Goal: Transaction & Acquisition: Obtain resource

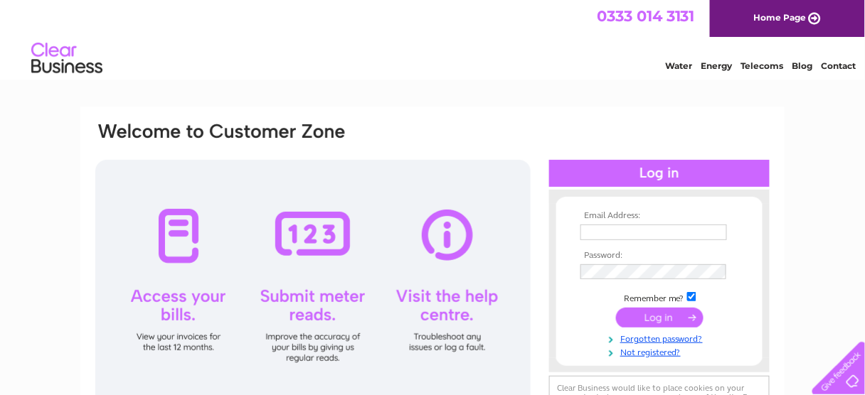
type input "curtisptnrs@outlook.com"
click at [665, 318] on input "submit" at bounding box center [659, 318] width 87 height 20
click at [657, 318] on input "submit" at bounding box center [659, 318] width 87 height 20
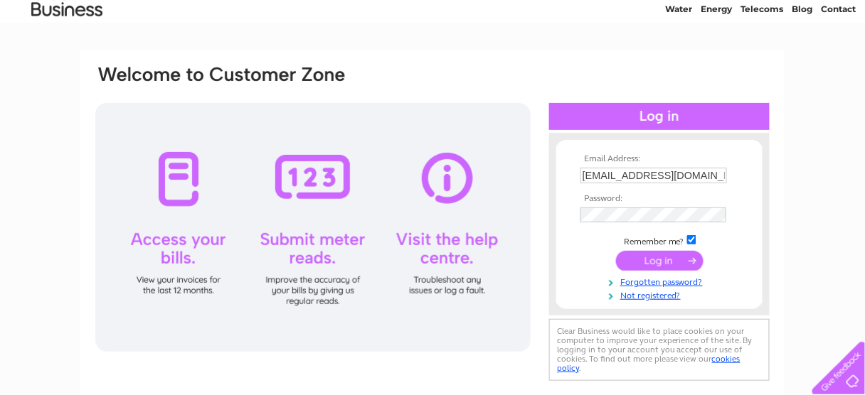
click at [644, 259] on input "submit" at bounding box center [659, 261] width 87 height 20
click at [657, 117] on div at bounding box center [659, 116] width 220 height 27
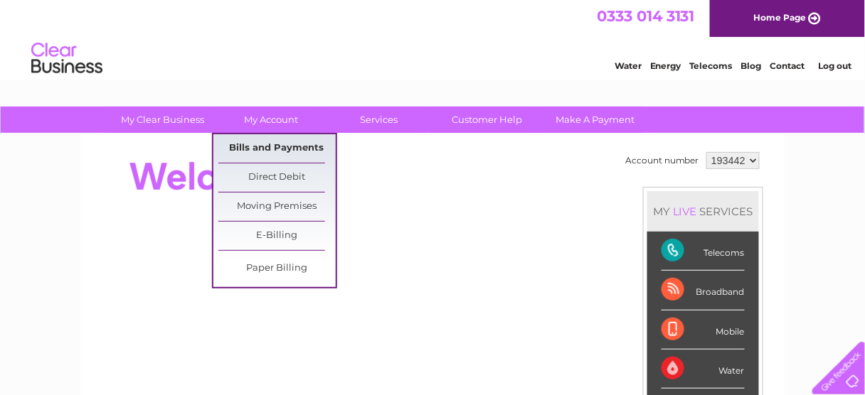
click at [294, 147] on link "Bills and Payments" at bounding box center [276, 148] width 117 height 28
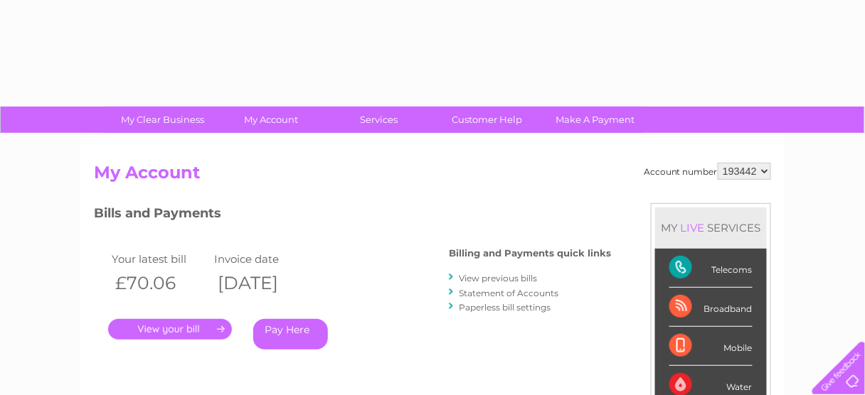
click at [164, 327] on link "." at bounding box center [170, 329] width 124 height 21
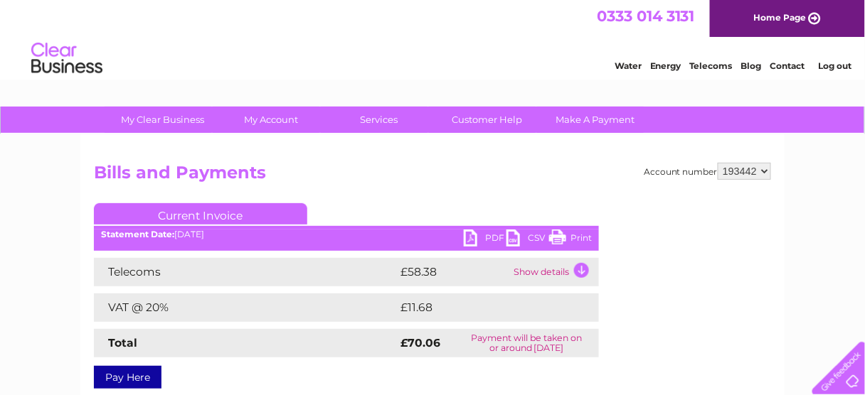
click at [469, 240] on link "PDF" at bounding box center [485, 240] width 43 height 21
click at [495, 237] on link "PDF" at bounding box center [485, 240] width 43 height 21
click at [467, 237] on link "PDF" at bounding box center [485, 240] width 43 height 21
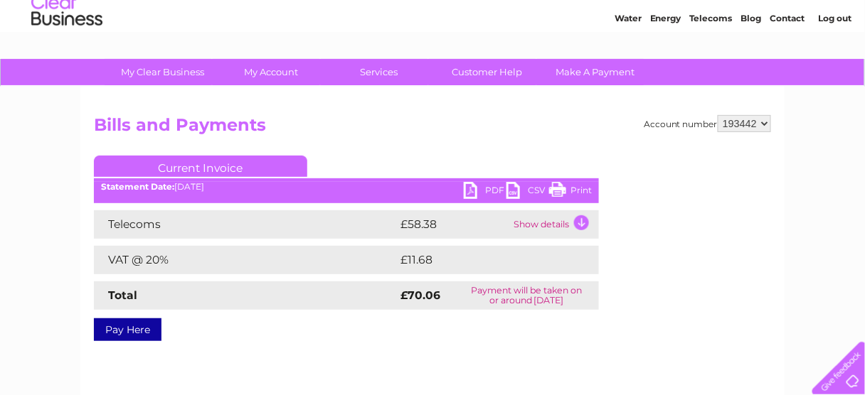
scroll to position [171, 0]
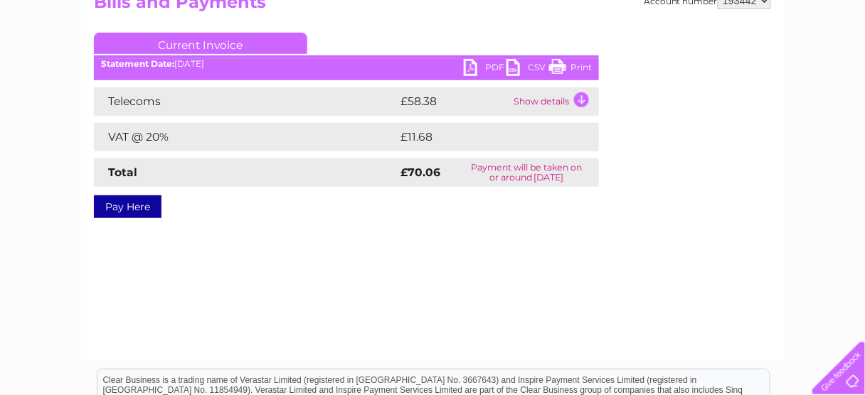
click at [495, 68] on link "PDF" at bounding box center [485, 69] width 43 height 21
click at [474, 69] on link "PDF" at bounding box center [485, 69] width 43 height 21
click at [469, 71] on link "PDF" at bounding box center [485, 69] width 43 height 21
click at [466, 72] on link "PDF" at bounding box center [485, 69] width 43 height 21
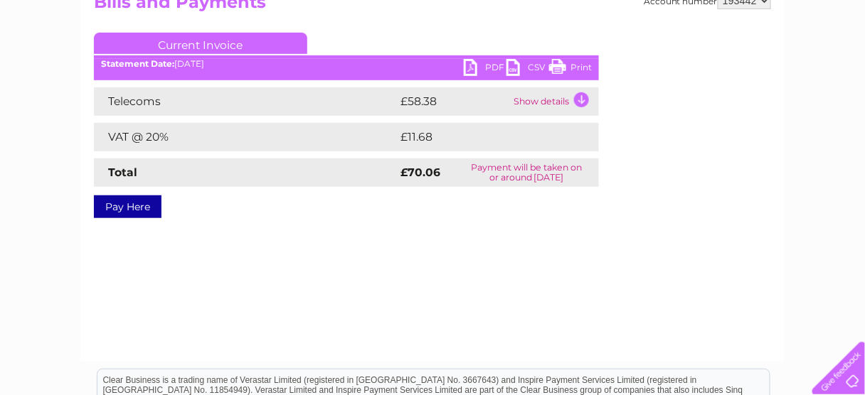
click at [487, 57] on ul "Current Invoice" at bounding box center [346, 46] width 505 height 26
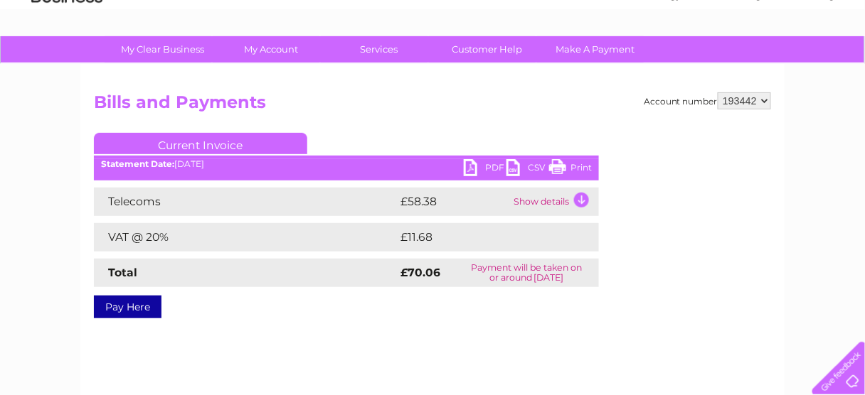
scroll to position [0, 0]
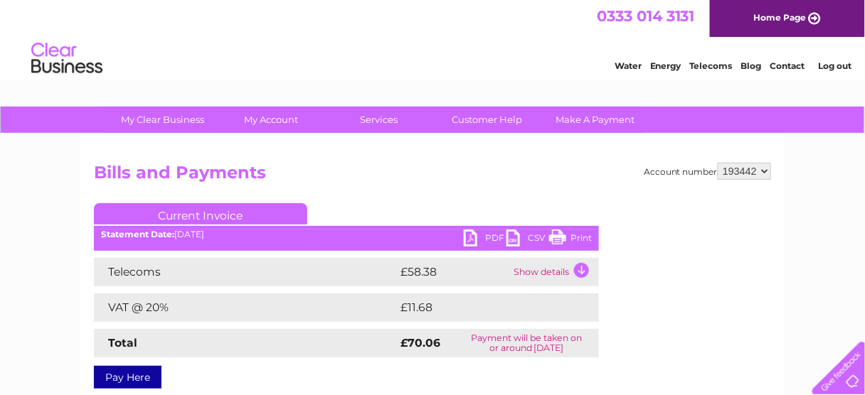
click at [490, 236] on link "PDF" at bounding box center [485, 240] width 43 height 21
